Goal: Information Seeking & Learning: Learn about a topic

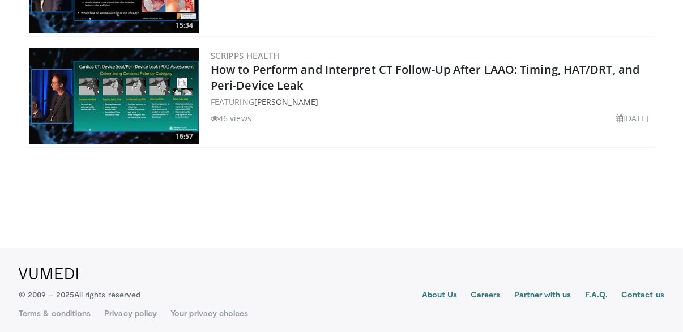
scroll to position [3733, 0]
